Goal: Find specific page/section: Find specific page/section

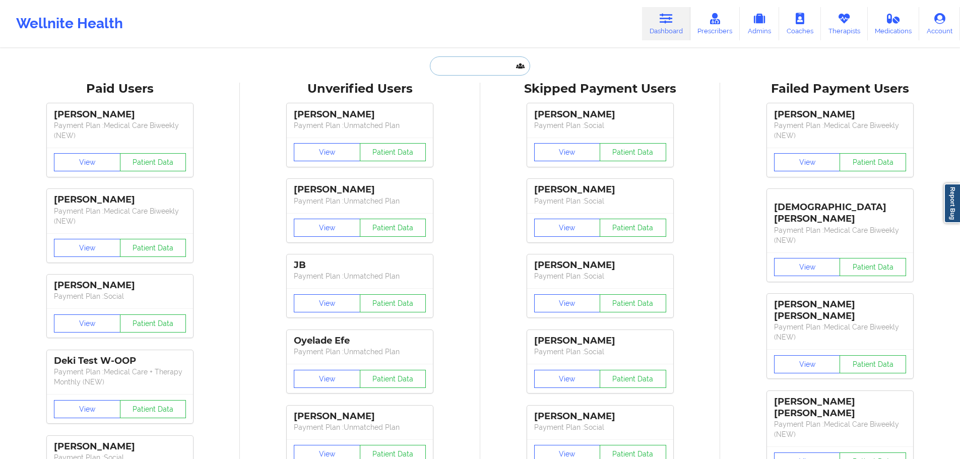
click at [473, 74] on input "text" at bounding box center [480, 65] width 100 height 19
paste input "[EMAIL_ADDRESS][DOMAIN_NAME]"
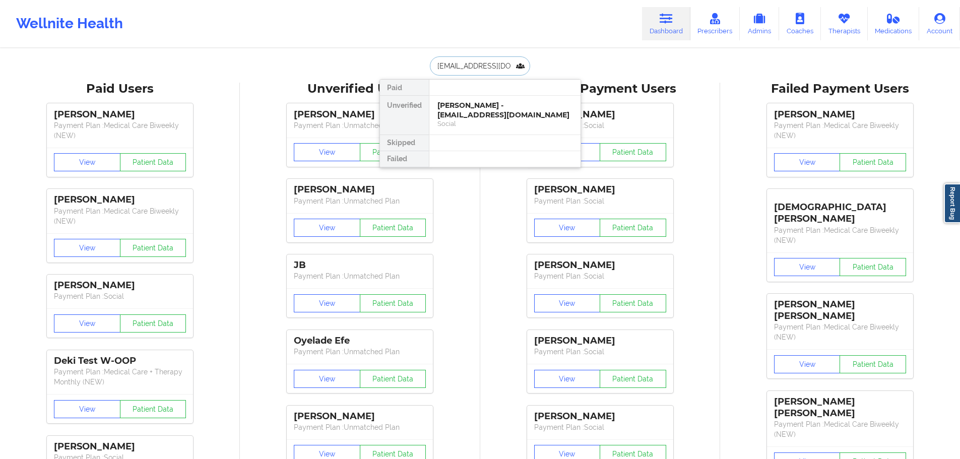
type input "[EMAIL_ADDRESS][DOMAIN_NAME]"
click at [518, 117] on div "[PERSON_NAME] - [EMAIL_ADDRESS][DOMAIN_NAME]" at bounding box center [504, 110] width 135 height 19
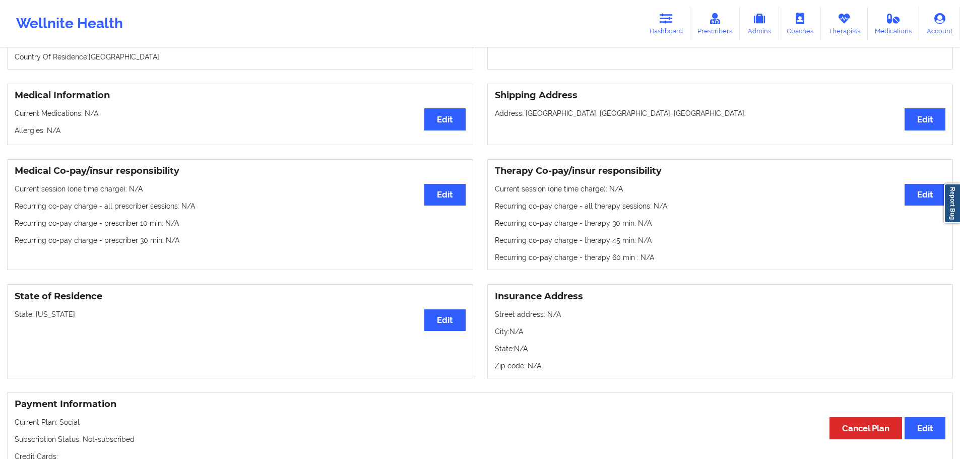
scroll to position [50, 0]
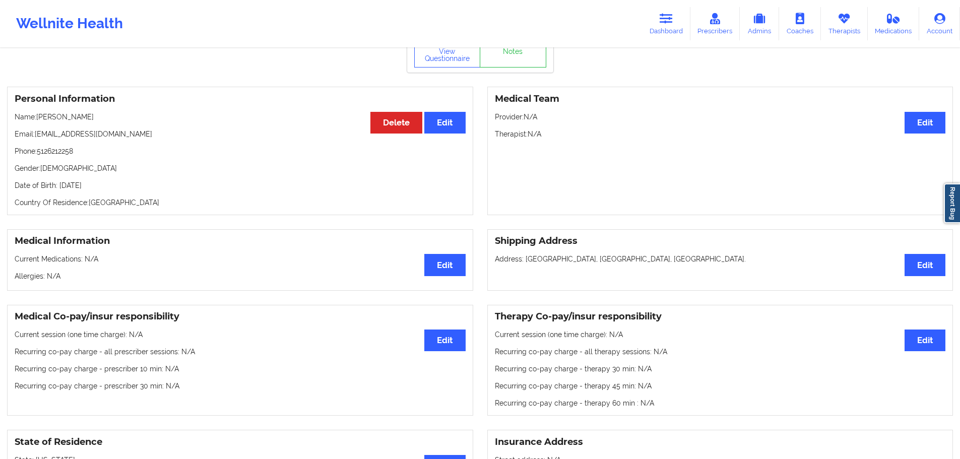
click at [125, 188] on p "Date of Birth: [DEMOGRAPHIC_DATA]" at bounding box center [240, 185] width 451 height 10
copy p "2003"
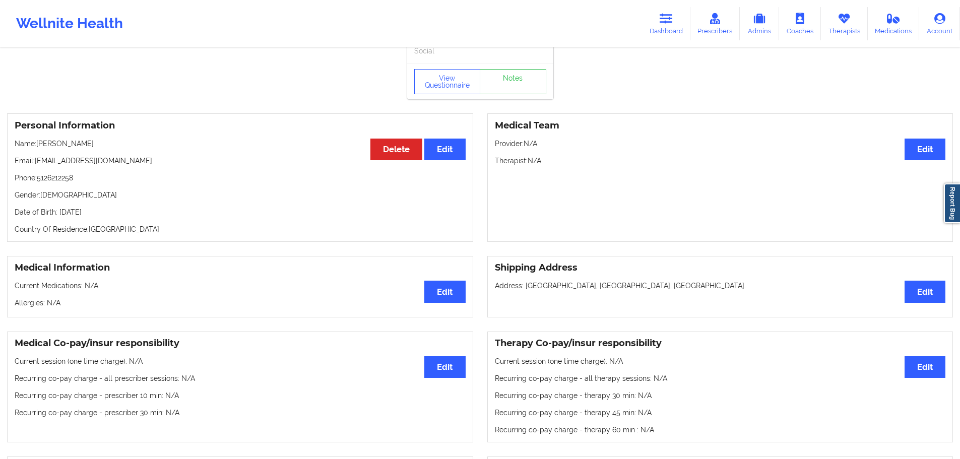
scroll to position [0, 0]
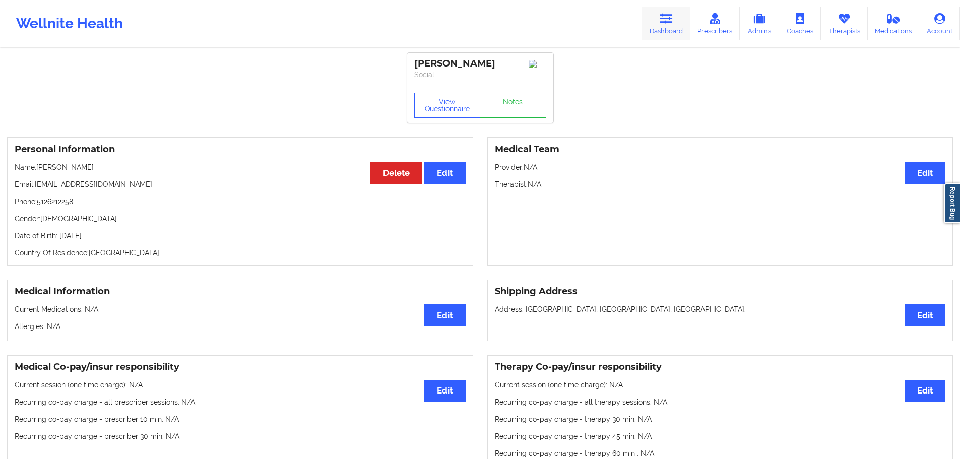
click at [655, 19] on link "Dashboard" at bounding box center [666, 23] width 48 height 33
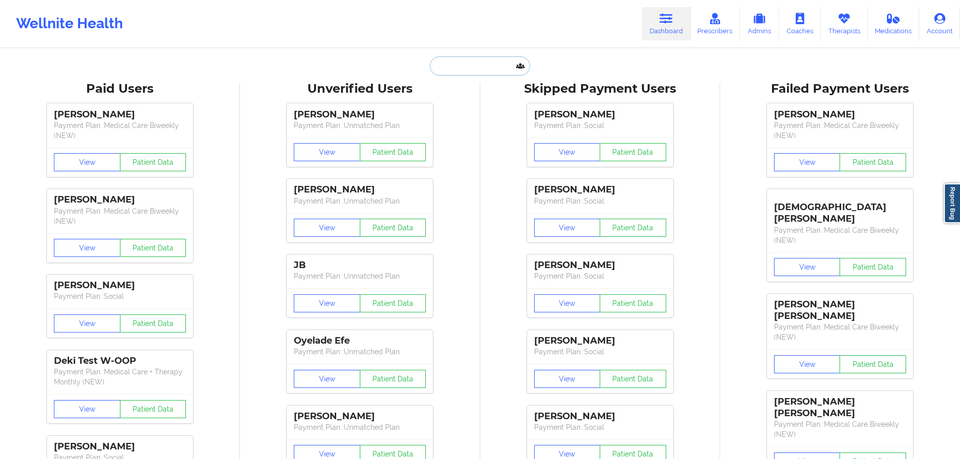
click at [441, 69] on input "text" at bounding box center [480, 65] width 100 height 19
paste input "[EMAIL_ADDRESS][DOMAIN_NAME]"
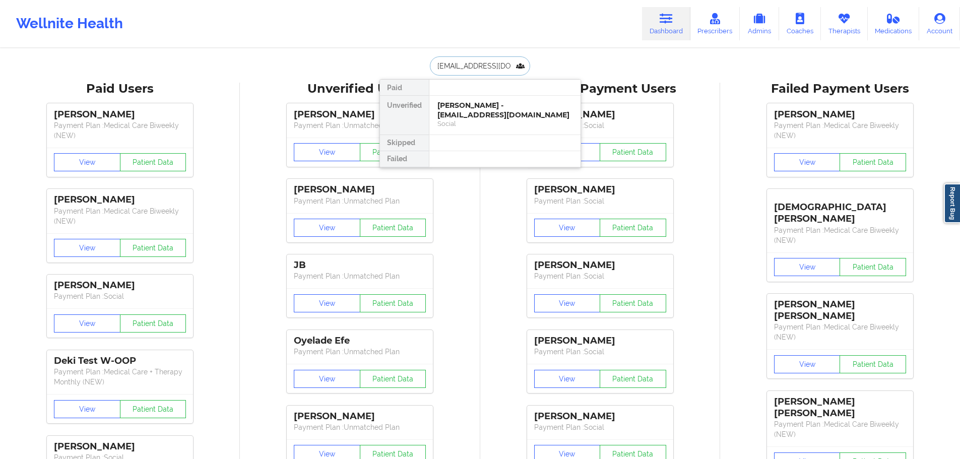
type input "[EMAIL_ADDRESS][DOMAIN_NAME]"
click at [517, 108] on div "[PERSON_NAME] - [EMAIL_ADDRESS][DOMAIN_NAME]" at bounding box center [504, 110] width 135 height 19
